Goal: Information Seeking & Learning: Learn about a topic

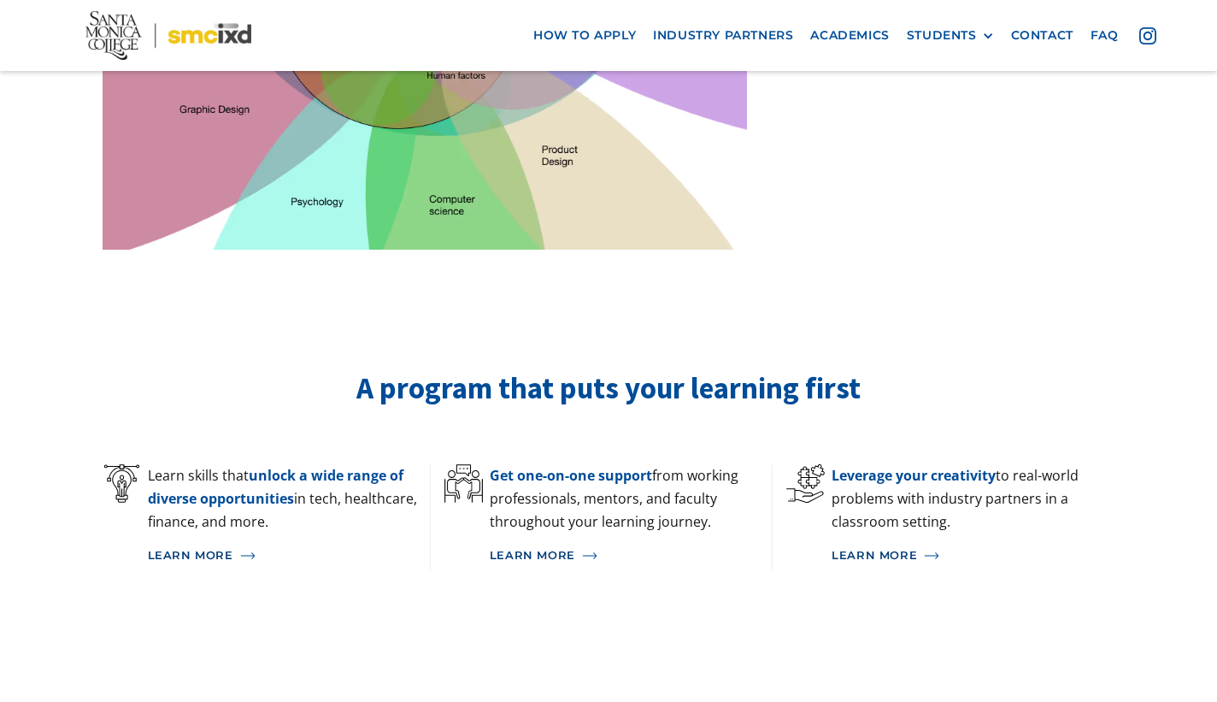
scroll to position [890, 0]
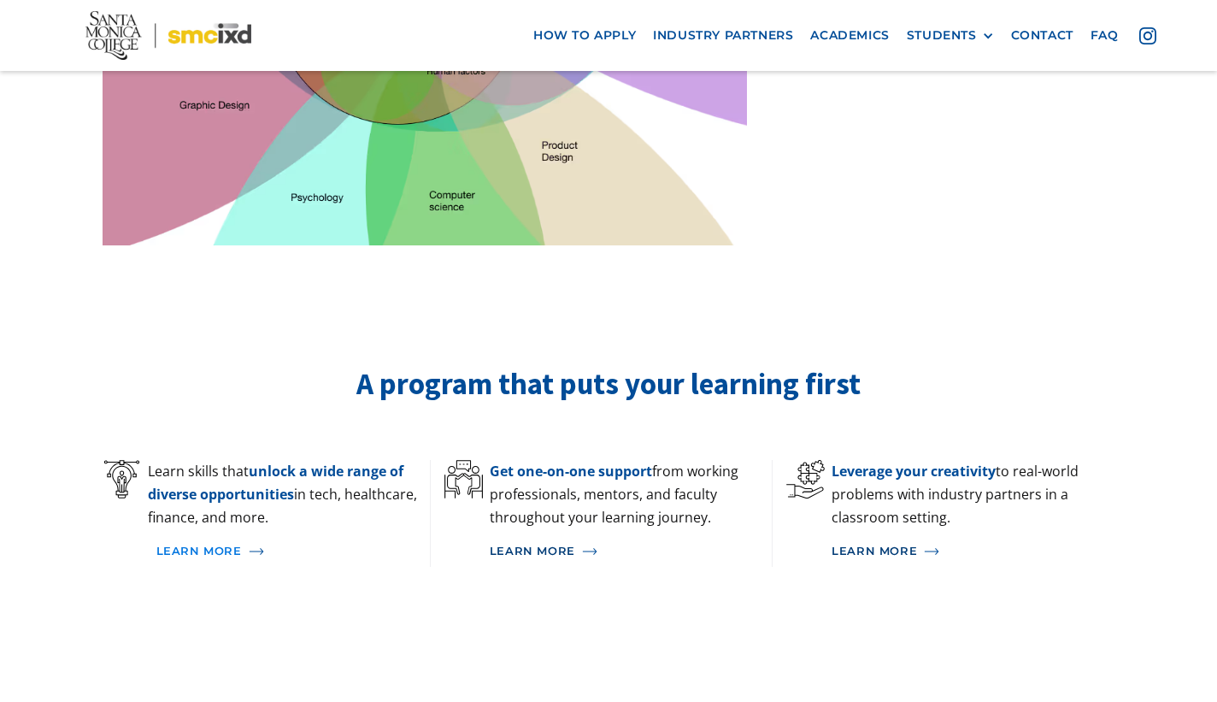
click at [200, 544] on div "Learn More" at bounding box center [198, 551] width 85 height 14
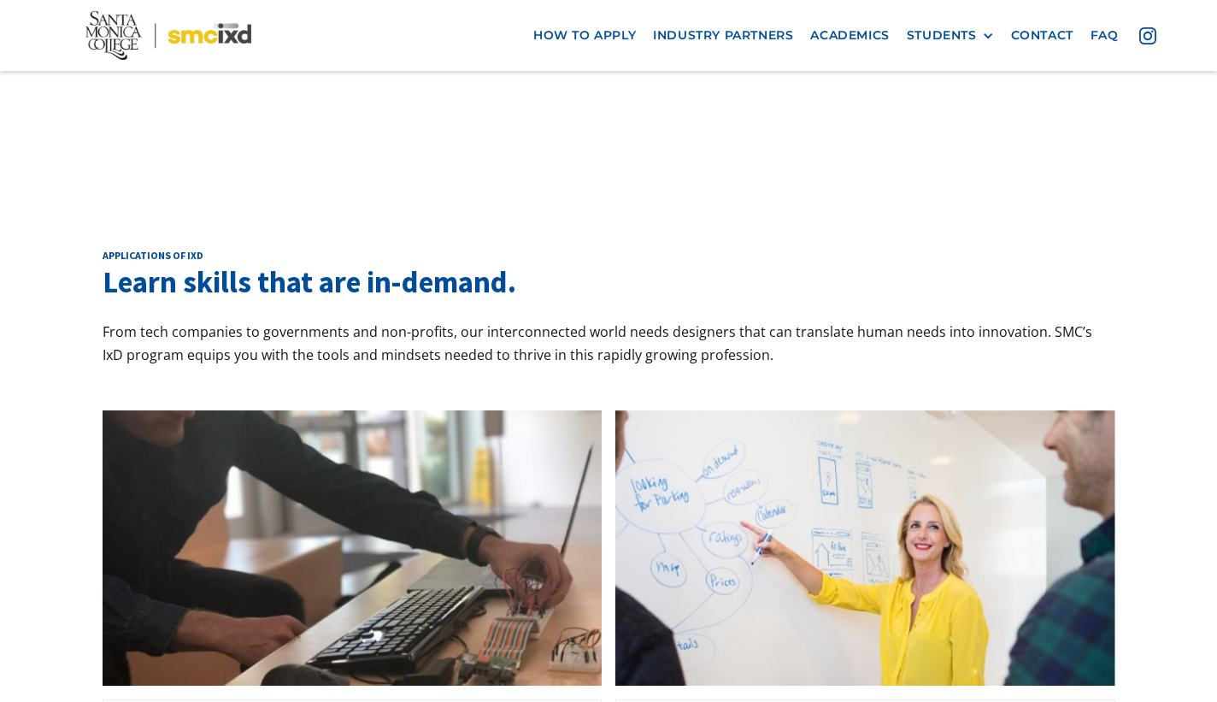
scroll to position [1394, 0]
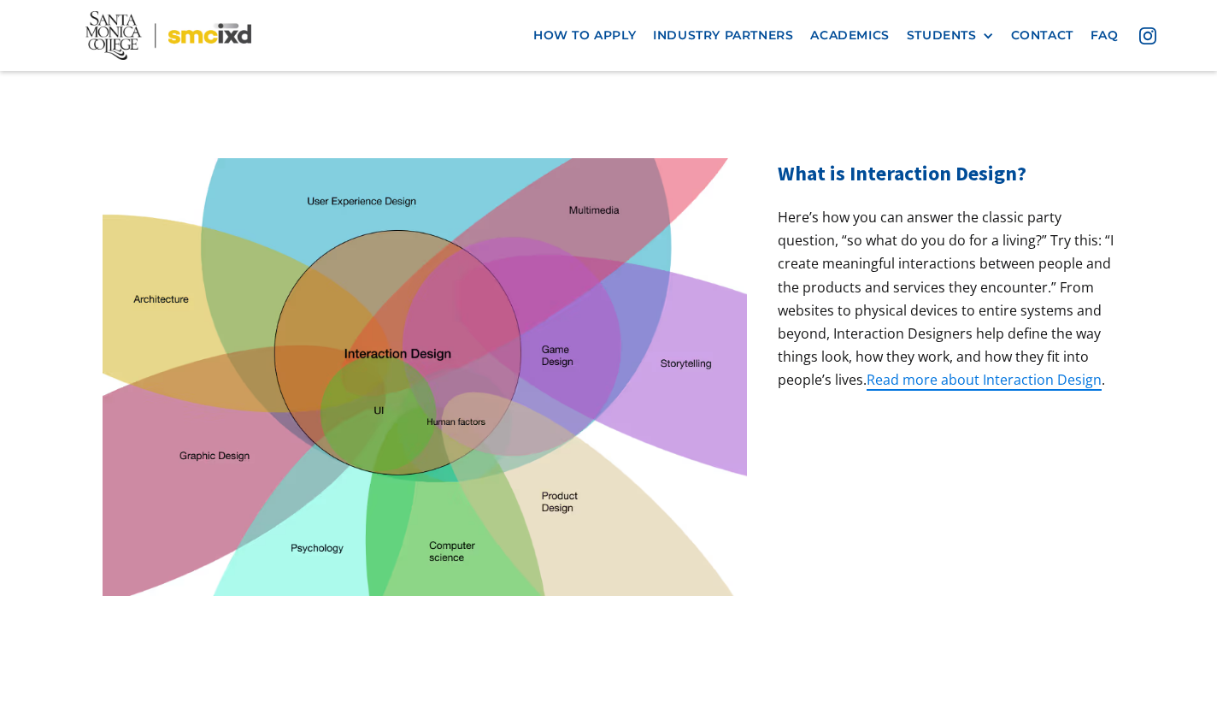
scroll to position [538, 0]
click at [1010, 371] on link "Read more about Interaction Design" at bounding box center [984, 380] width 235 height 19
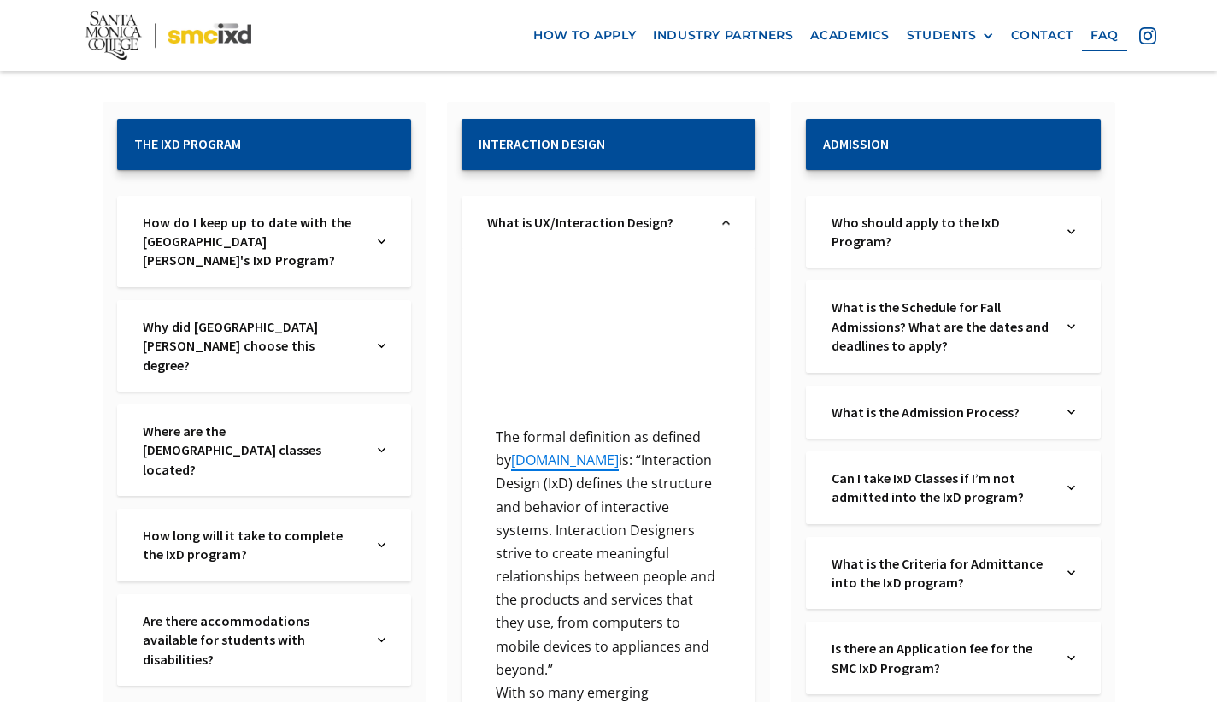
scroll to position [305, 0]
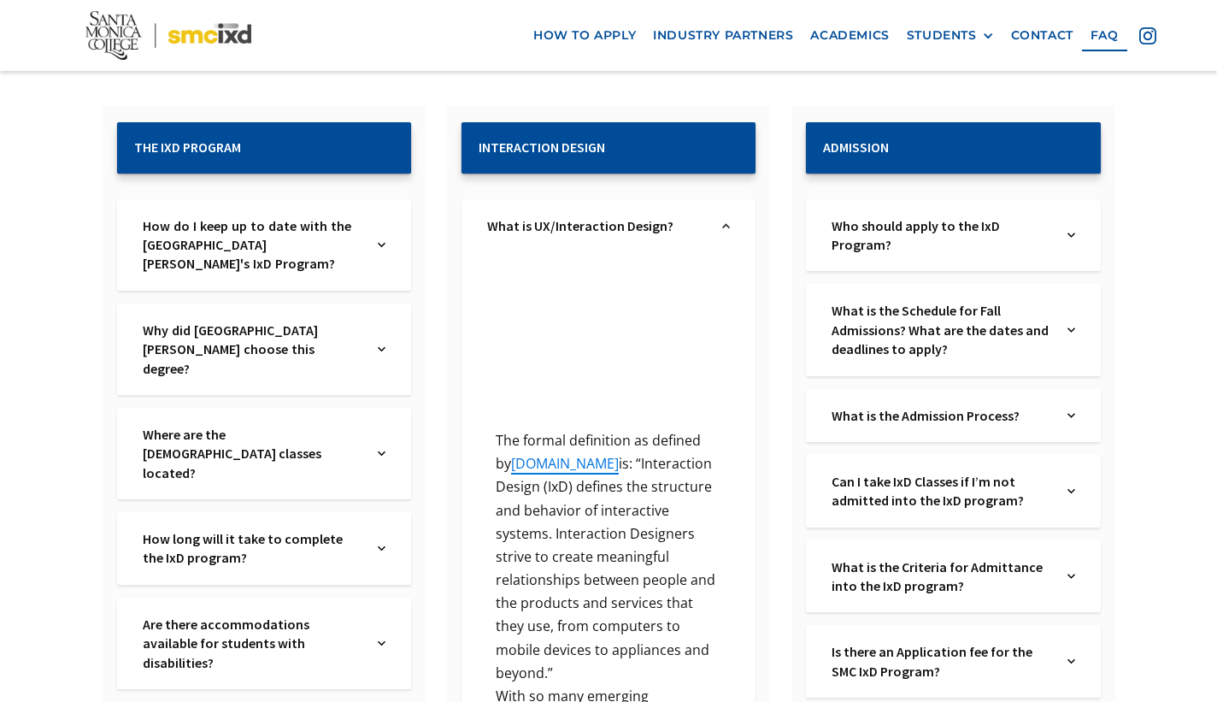
click at [390, 345] on div "Why did [GEOGRAPHIC_DATA][PERSON_NAME] choose this degree? Text Link" at bounding box center [264, 348] width 294 height 91
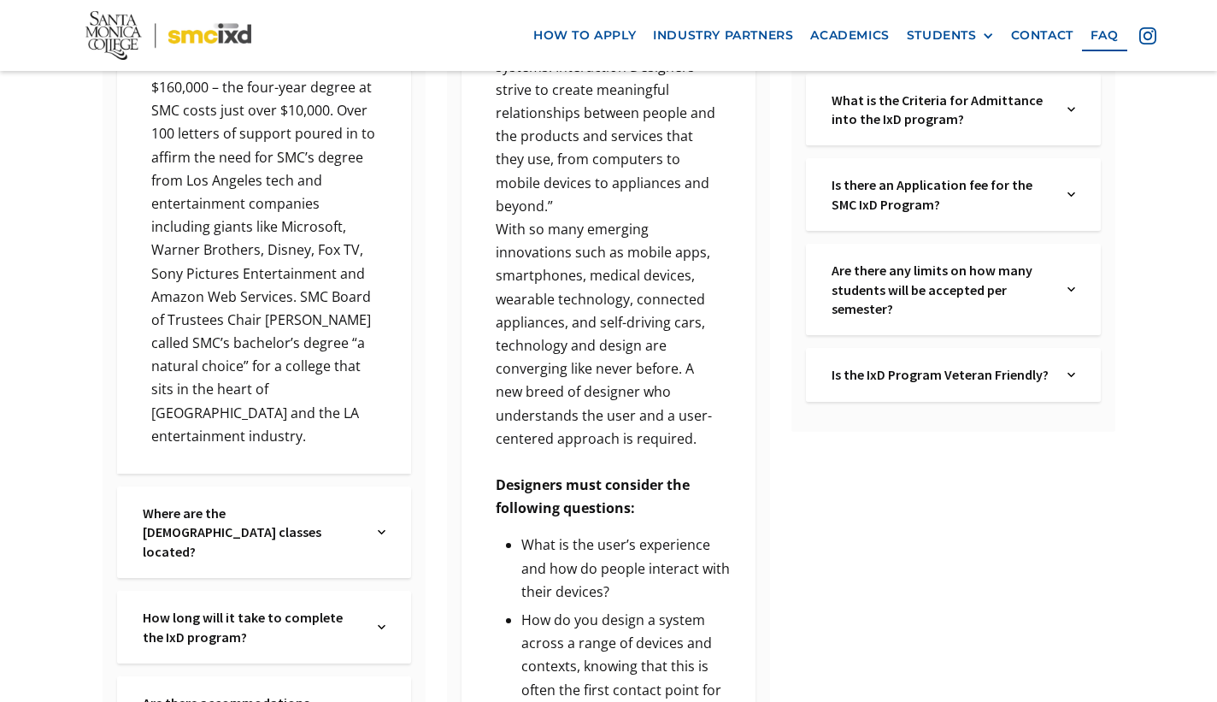
scroll to position [780, 0]
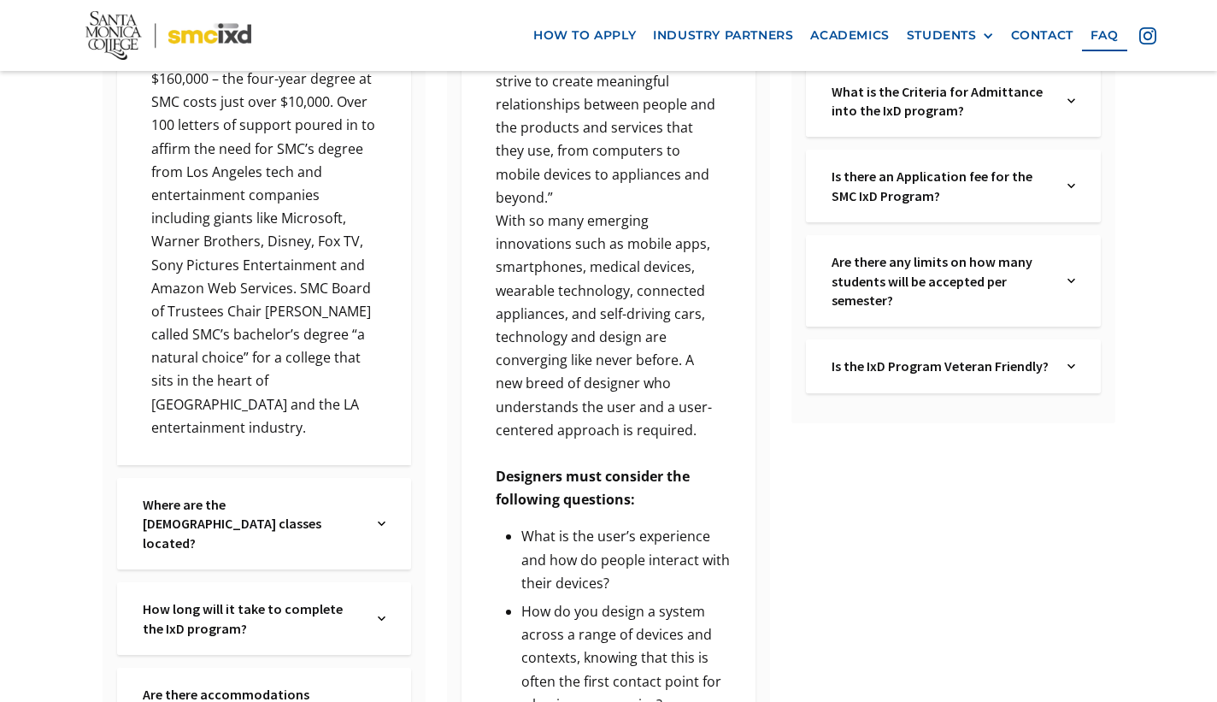
click at [380, 599] on img at bounding box center [382, 618] width 8 height 38
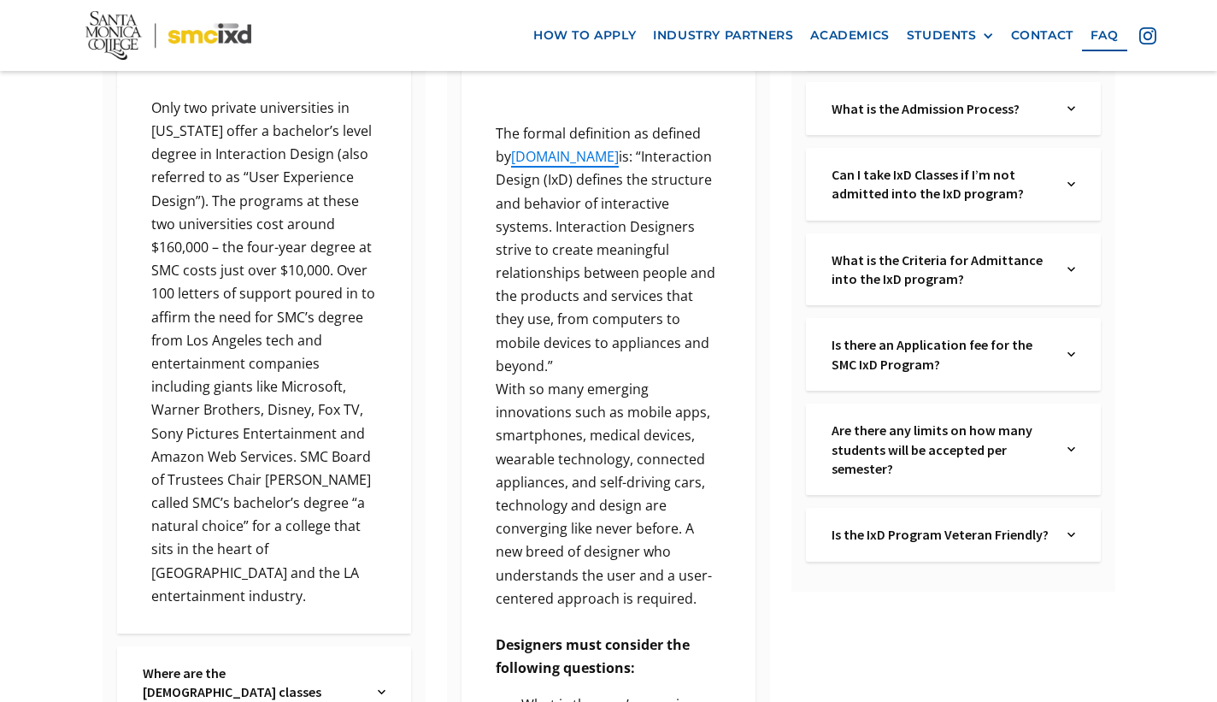
scroll to position [608, 0]
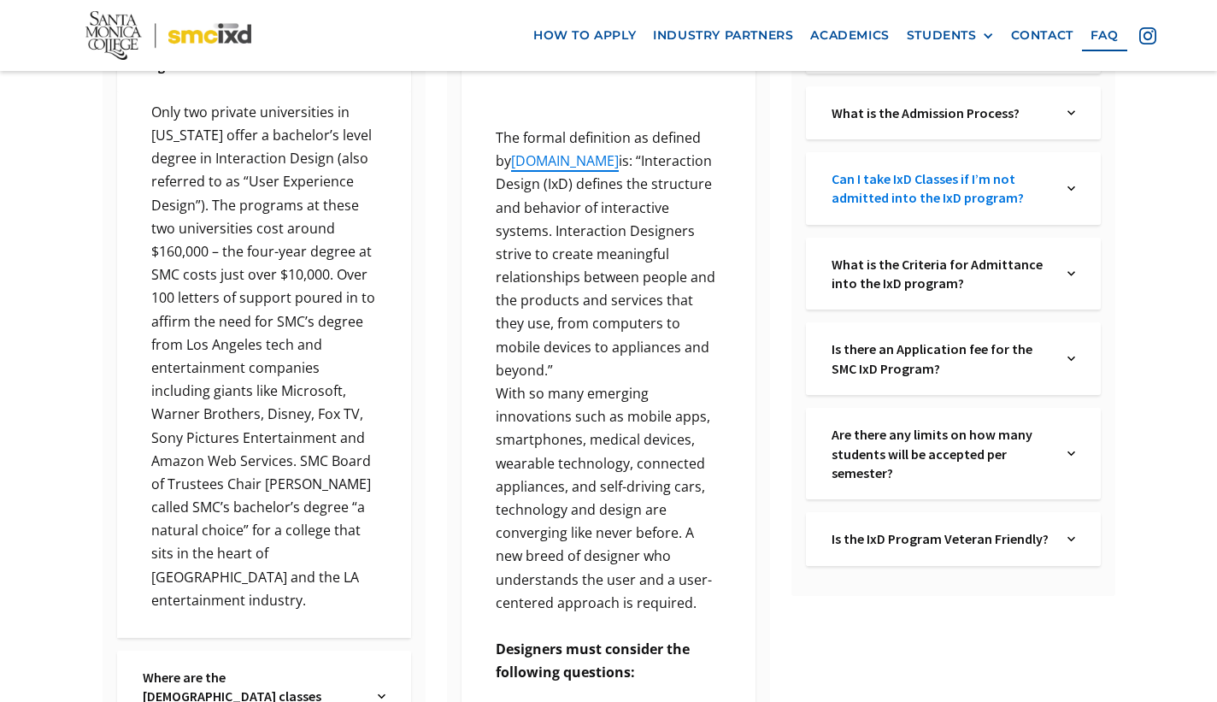
click at [939, 184] on link "Can I take IxD Classes if I’m not admitted into the IxD program?" at bounding box center [941, 188] width 219 height 38
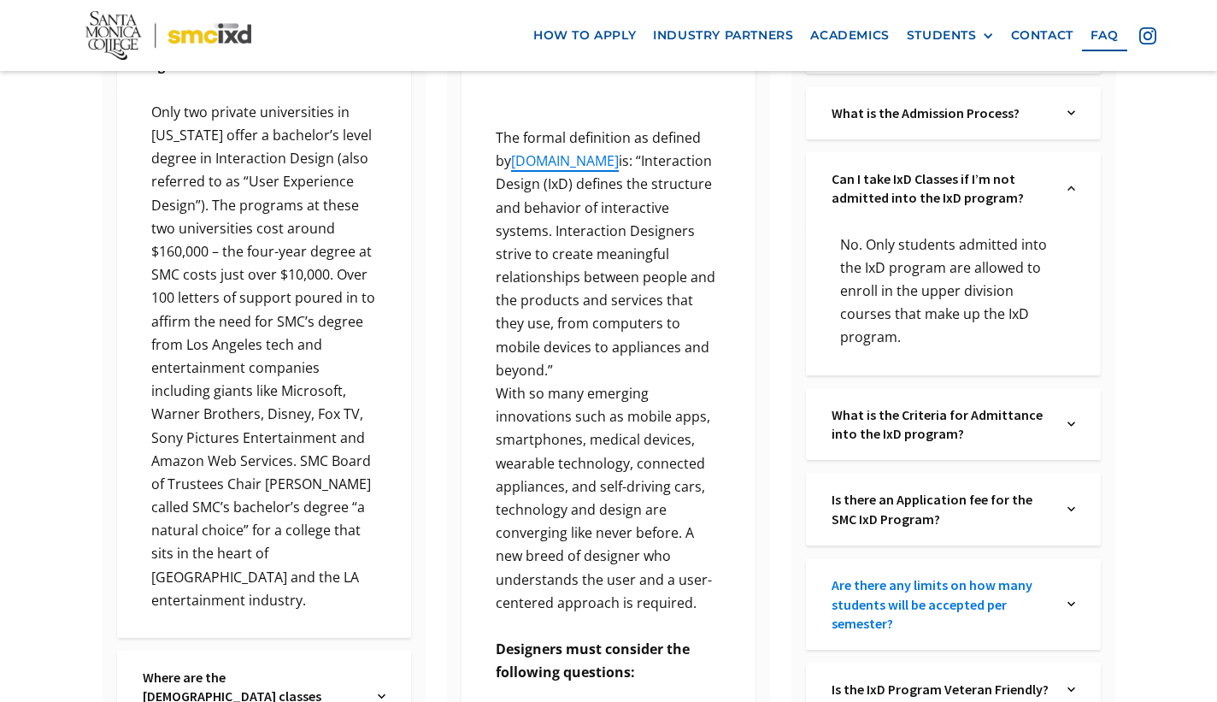
click at [1014, 581] on link "Are there any limits on how many students will be accepted per semester?" at bounding box center [941, 603] width 219 height 57
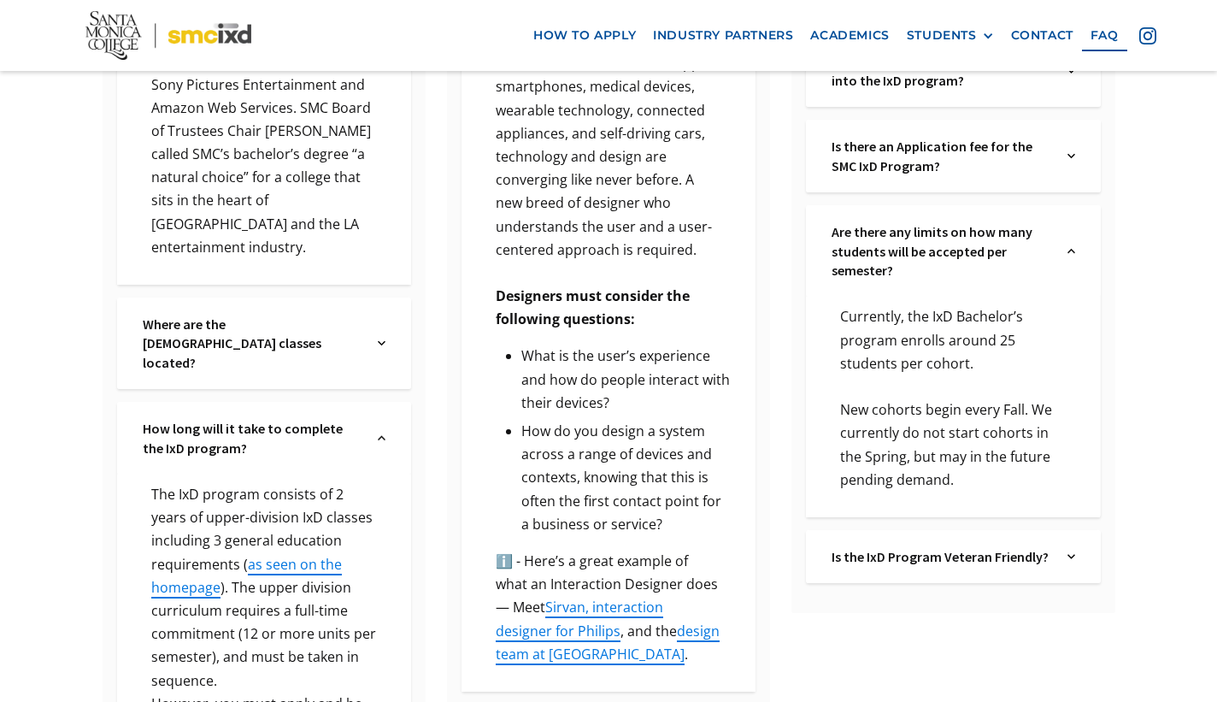
scroll to position [967, 0]
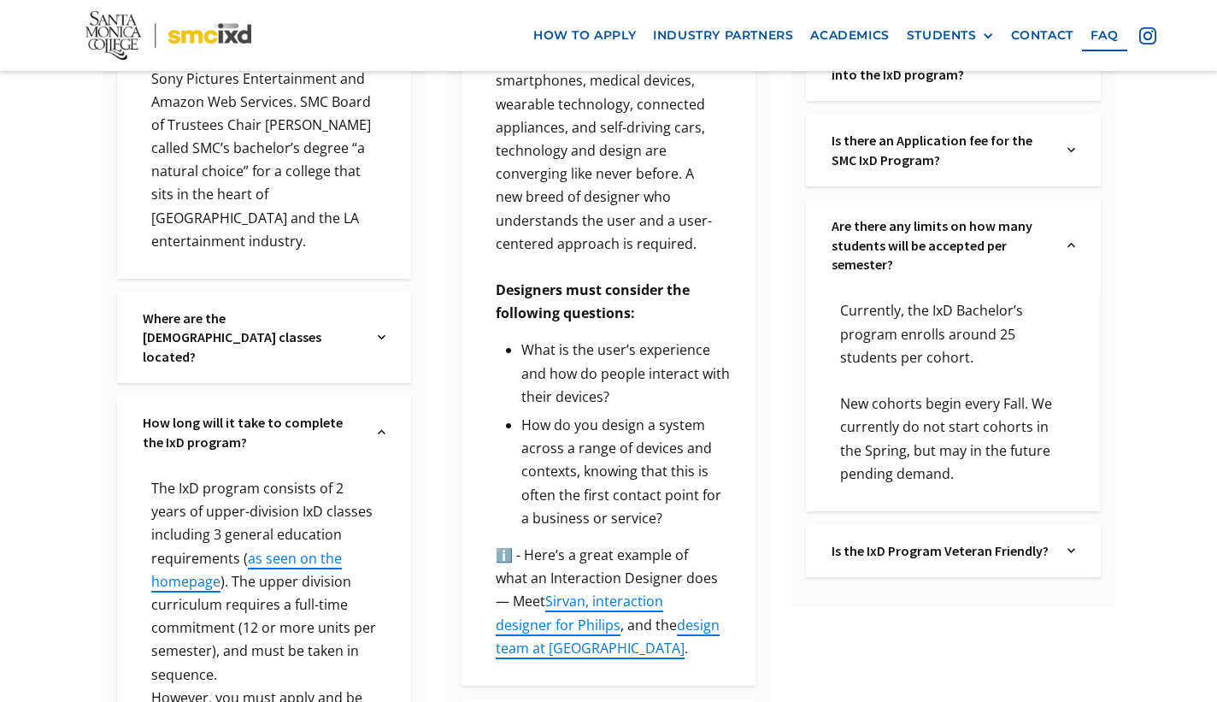
click at [1082, 137] on div "Is there an Application fee for the SMC IxD Program? Text Link" at bounding box center [953, 150] width 294 height 73
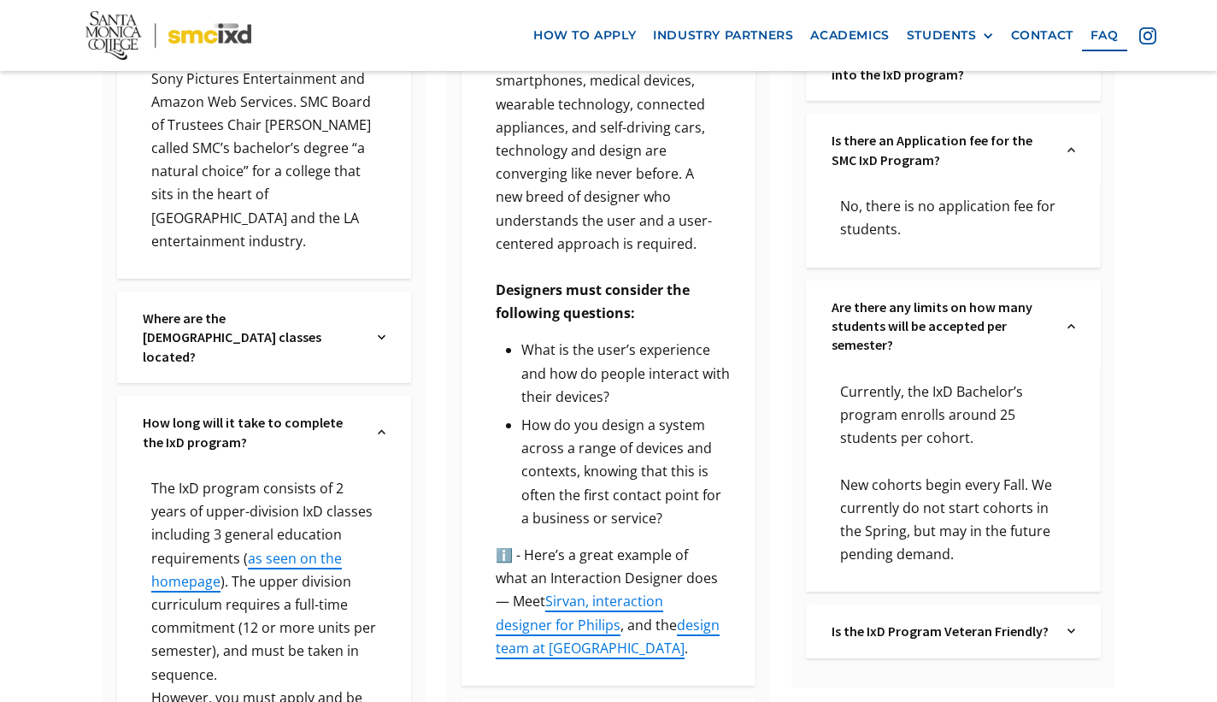
click at [1082, 137] on div "Is there an Application fee for the SMC IxD Program? Text Link" at bounding box center [953, 150] width 294 height 73
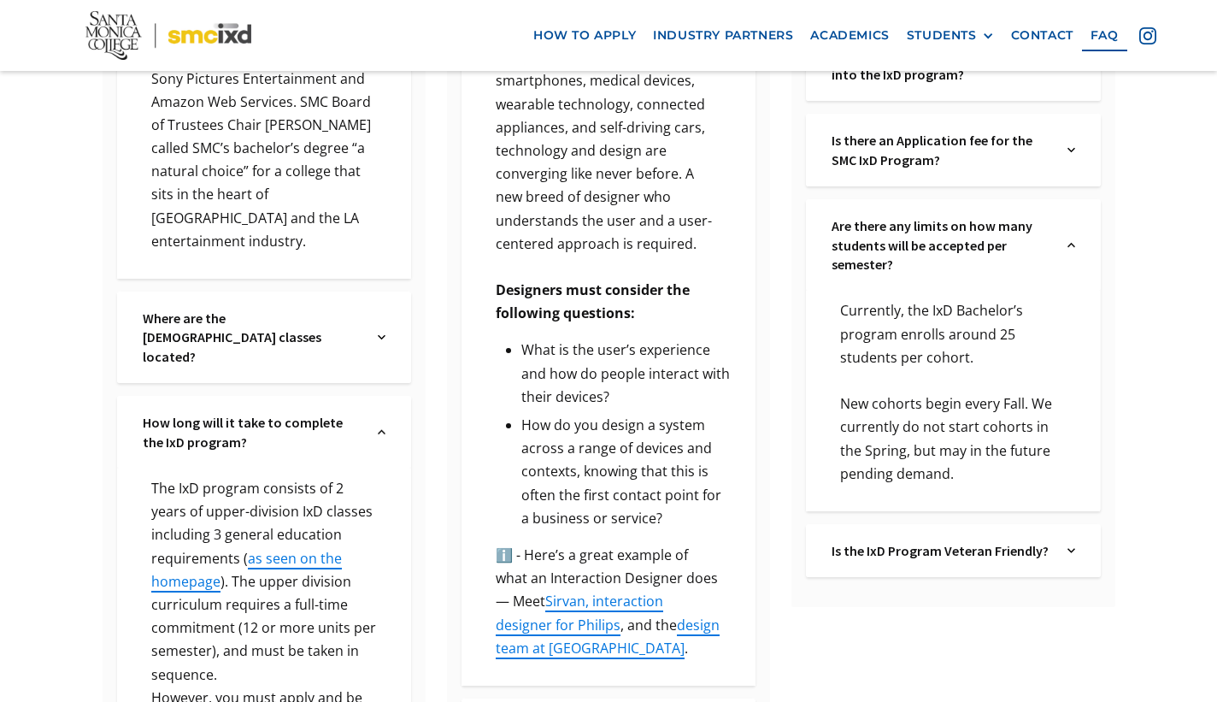
click at [1071, 225] on img at bounding box center [1072, 244] width 8 height 57
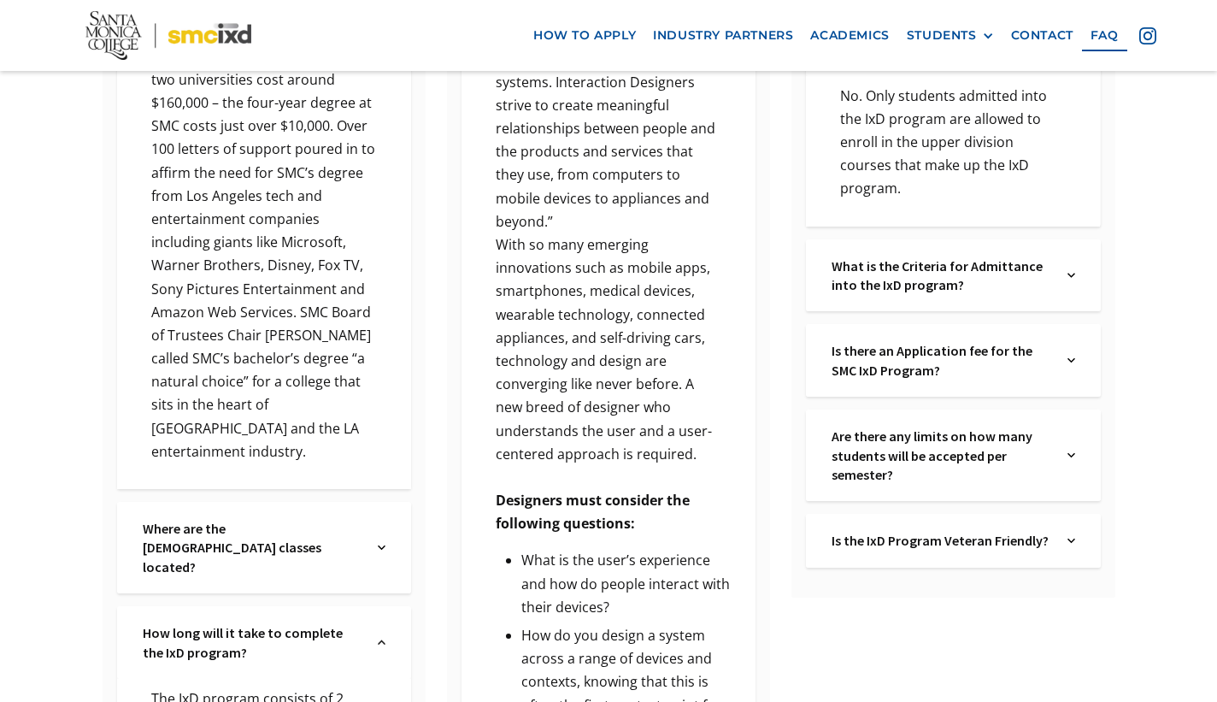
scroll to position [750, 0]
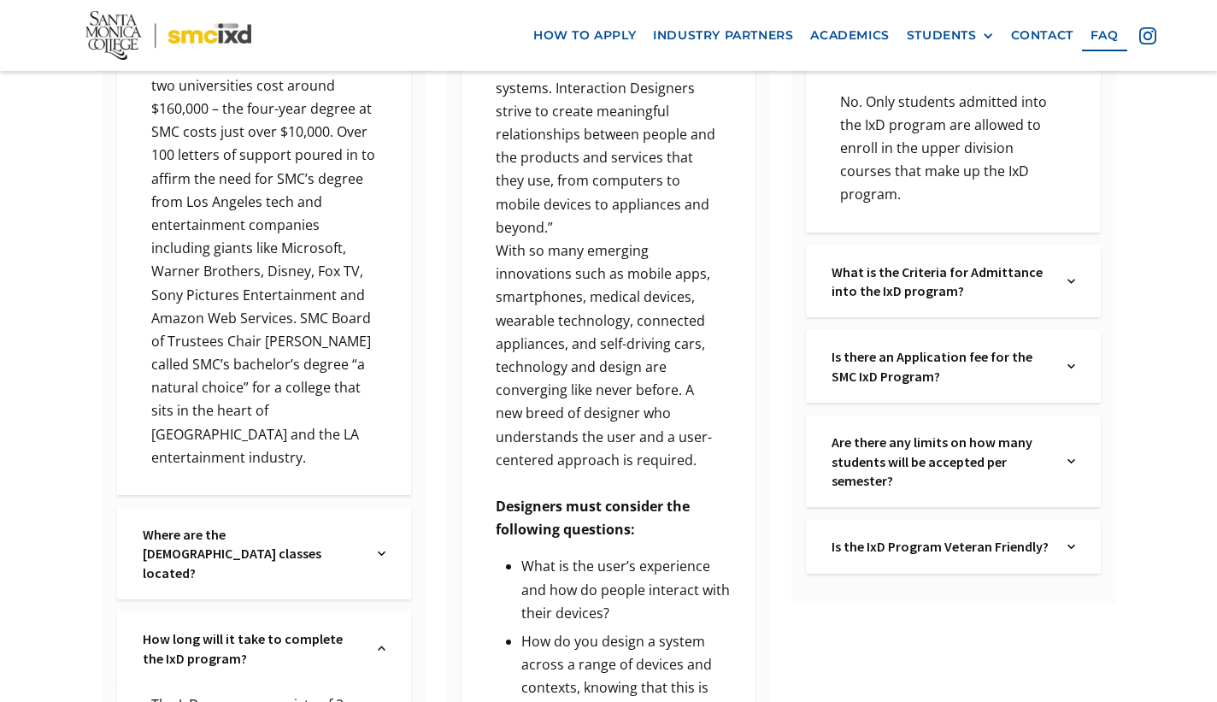
click at [1070, 263] on img at bounding box center [1072, 281] width 8 height 38
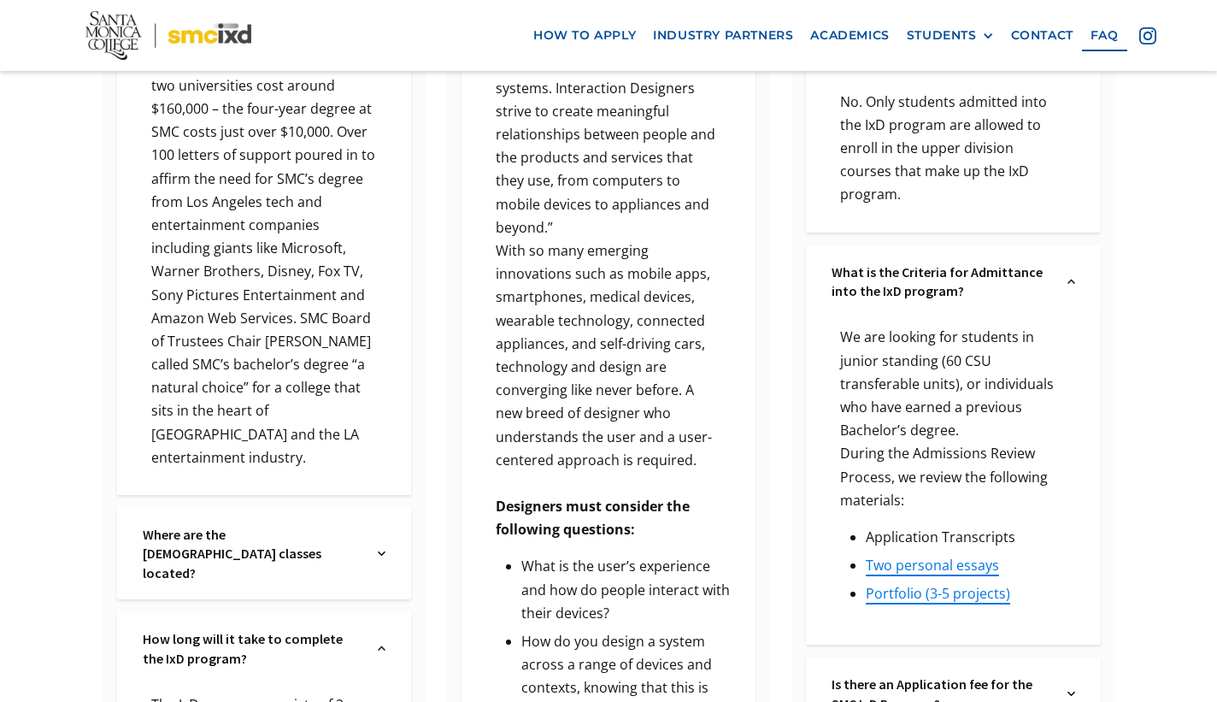
click at [1071, 264] on img at bounding box center [1072, 281] width 8 height 38
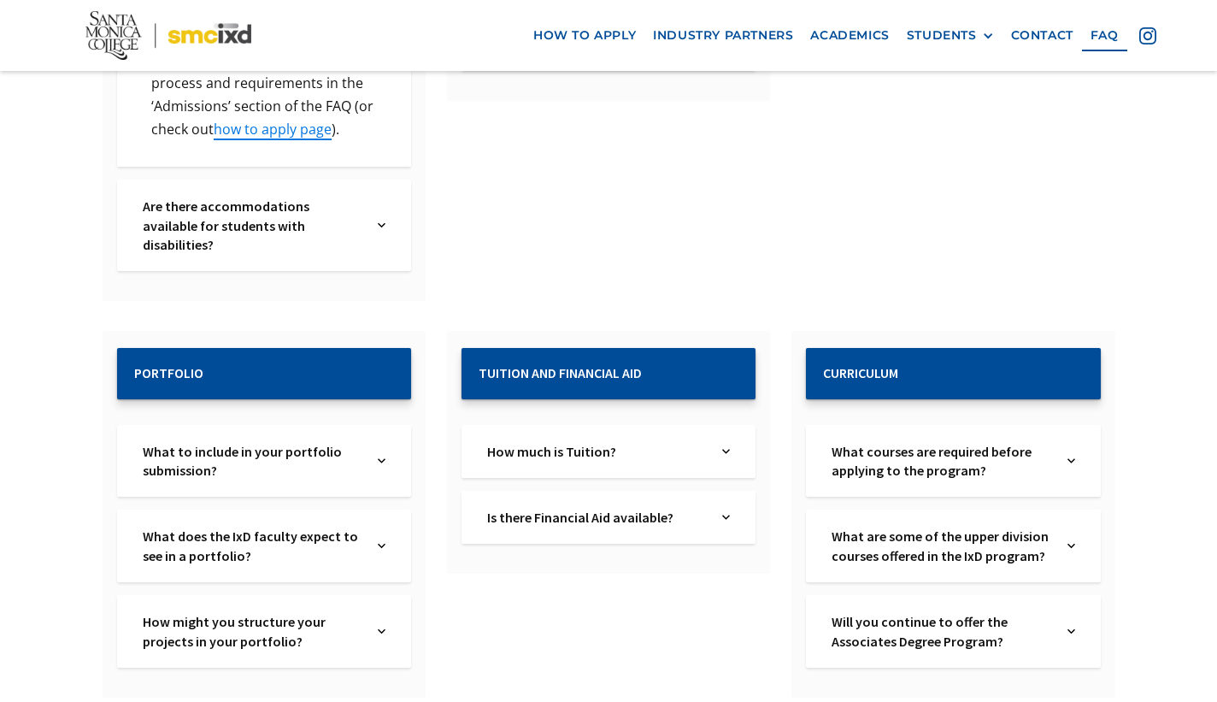
scroll to position [1840, 0]
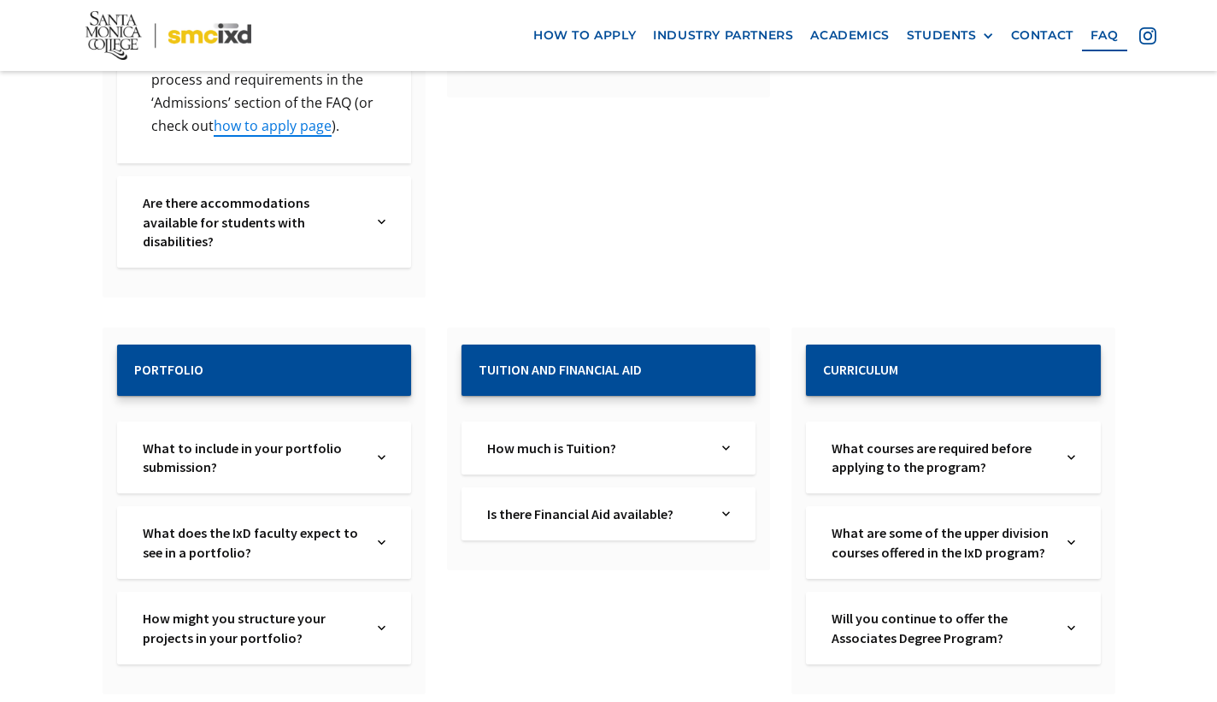
click at [1057, 421] on div "What courses are required before applying to the program? Text Link" at bounding box center [953, 457] width 294 height 73
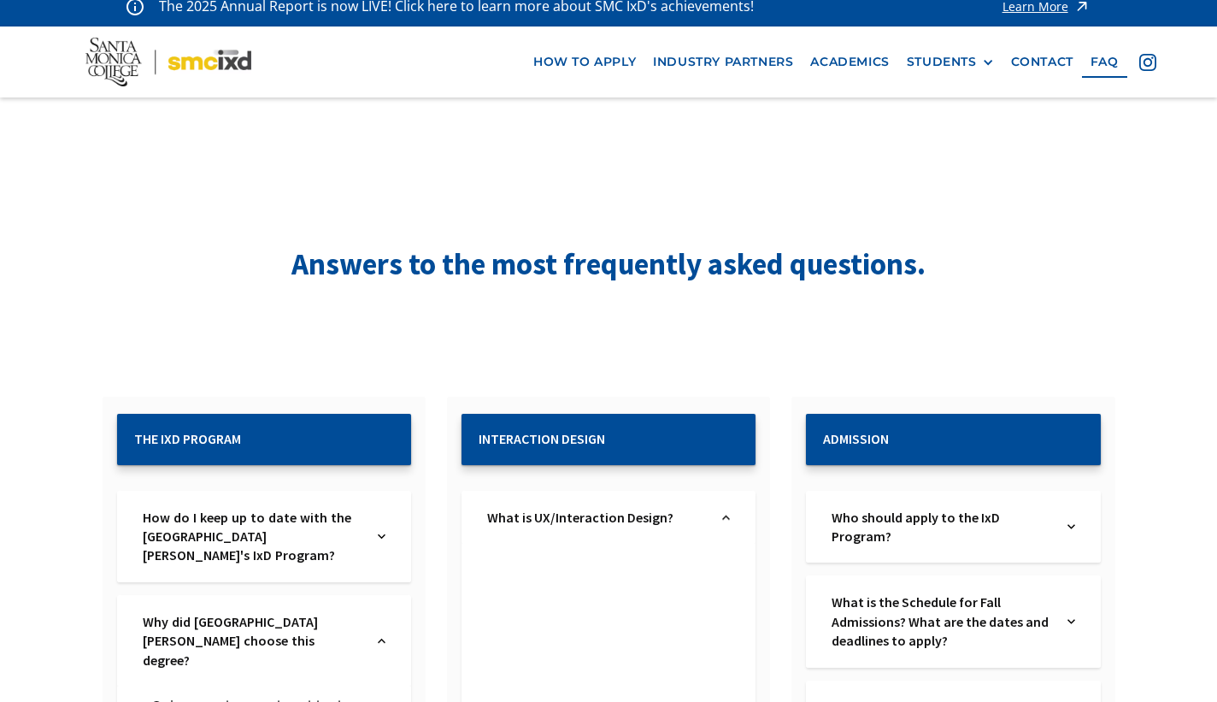
scroll to position [0, 0]
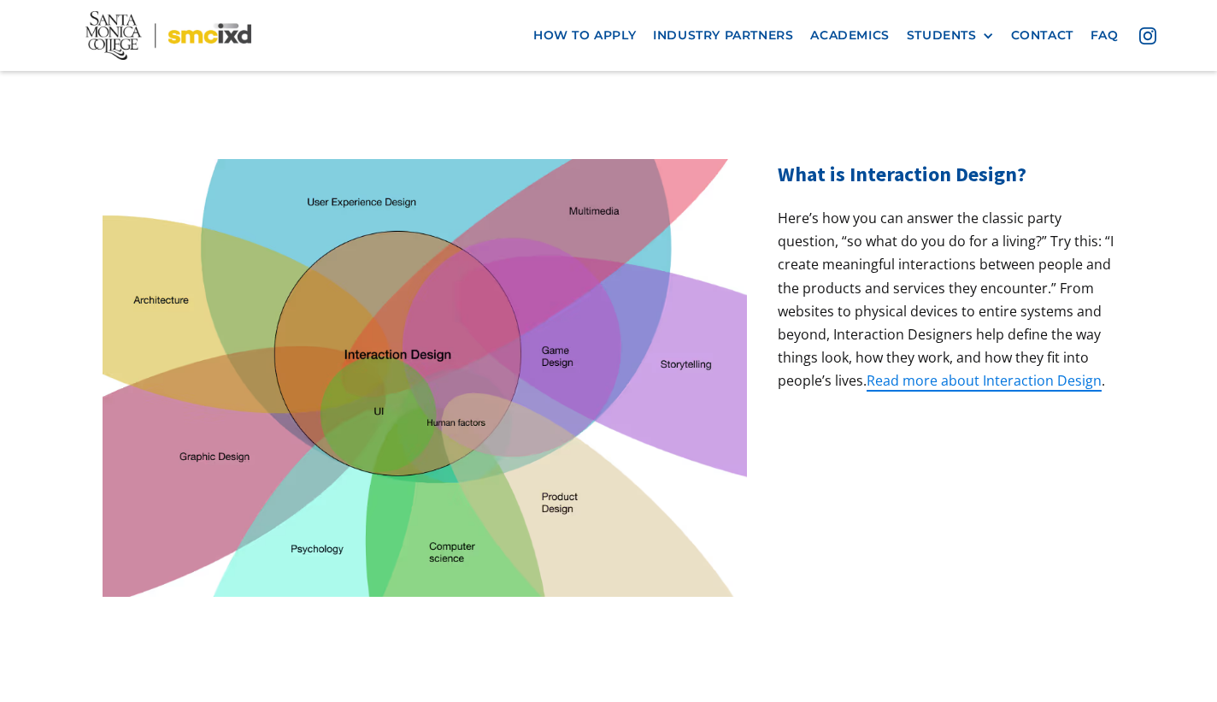
click at [989, 456] on div "What is Interaction Design? Here’s how you can answer the classic party questio…" at bounding box center [946, 378] width 337 height 438
